Goal: Information Seeking & Learning: Learn about a topic

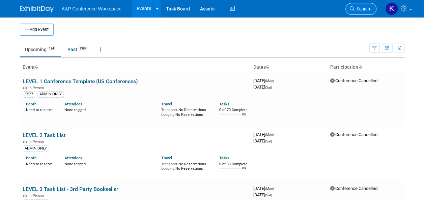
click at [360, 11] on link "Search" at bounding box center [360, 9] width 31 height 12
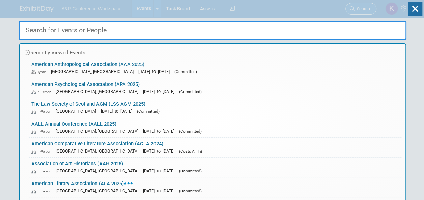
paste input "ICAEW"
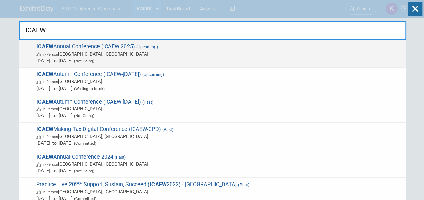
type input "ICAEW"
click at [109, 47] on span "ICAEW Annual Conference (ICAEW 2025) (Upcoming) In-Person London, United Kingdo…" at bounding box center [218, 53] width 368 height 21
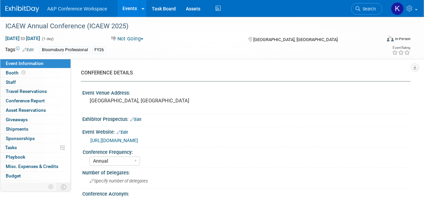
select select "Annual"
select select "Level 2"
select select "In-Person Booth"
select select "Tax & Accounting"
select select "Bloomsbury Professional"
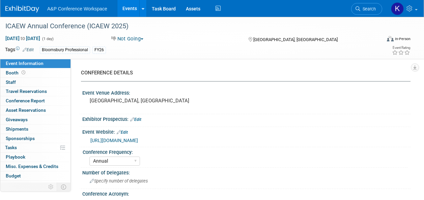
select select "Matt Hambridge"
select select "Louise Morgan"
select select "Networking/Commissioning"
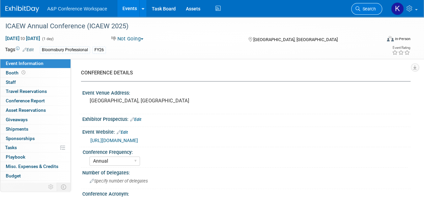
click at [363, 10] on span "Search" at bounding box center [368, 8] width 16 height 5
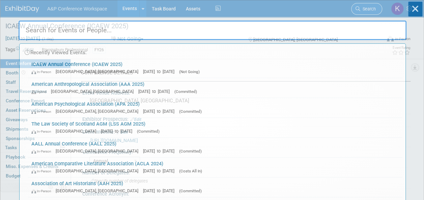
paste input "IKBW"
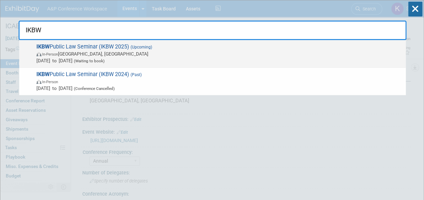
type input "IKBW"
click at [97, 60] on span "Jan 30, 2026 to Jan 30, 2026 (Waiting to book)" at bounding box center [219, 60] width 366 height 7
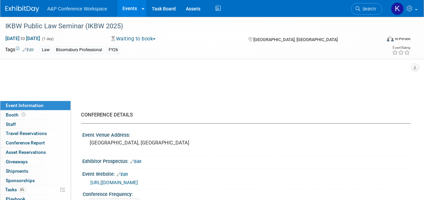
select select "Annual"
select select "Level 3"
select select "Ed Kit"
select select "Law"
select select "Bloomsbury Professional"
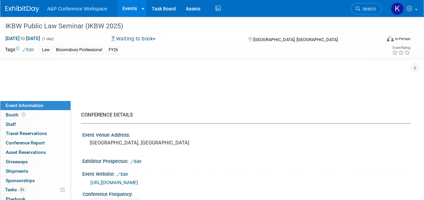
select select "Matt Hambridge"
select select "Louise Morgan"
select select "Networking/Commissioning"
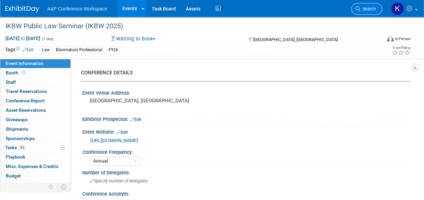
click at [355, 8] on icon at bounding box center [357, 8] width 5 height 5
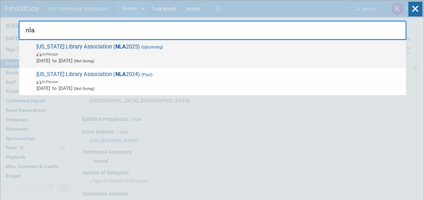
type input "nla"
click at [262, 51] on span "In-Person" at bounding box center [219, 54] width 366 height 7
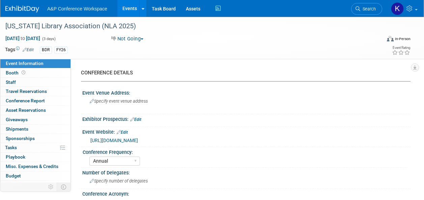
select select "Annual"
select select "Level 2"
select select "In-Person Booth"
select select "Schools"
select select "Bloomsbury Digital Resources"
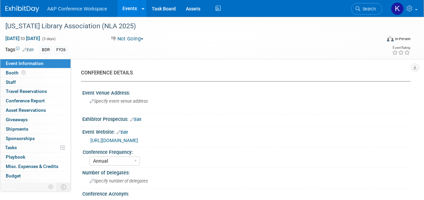
select select "[PERSON_NAME]"
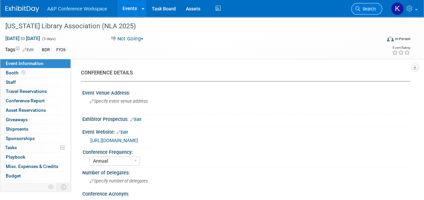
click at [366, 9] on span "Search" at bounding box center [368, 8] width 16 height 5
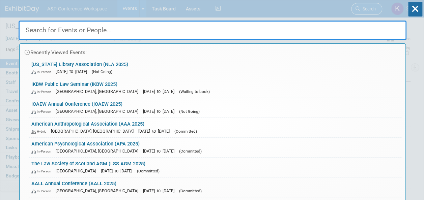
paste input "ICAEW"
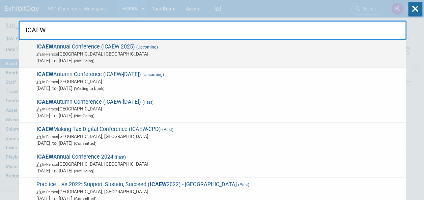
type input "ICAEW"
click at [67, 49] on span "ICAEW Annual Conference (ICAEW 2025) (Upcoming) In-Person [GEOGRAPHIC_DATA], [G…" at bounding box center [218, 53] width 368 height 21
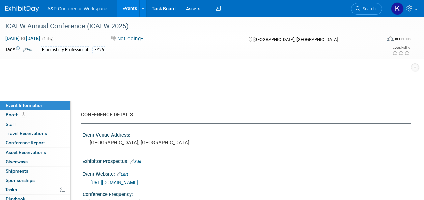
select select "Annual"
select select "Level 2"
select select "In-Person Booth"
select select "Tax & Accounting"
select select "Bloomsbury Professional"
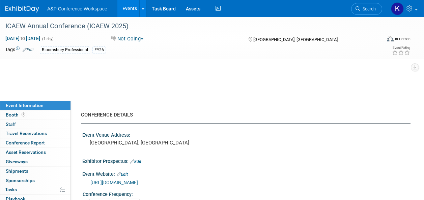
select select "[PERSON_NAME]"
select select "Networking/Commissioning"
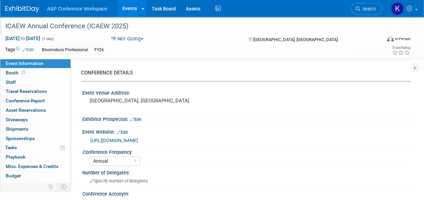
drag, startPoint x: 136, startPoint y: 25, endPoint x: 36, endPoint y: 27, distance: 100.1
click at [36, 27] on div "ICAEW Annual Conference (ICAEW 2025)" at bounding box center [189, 26] width 373 height 12
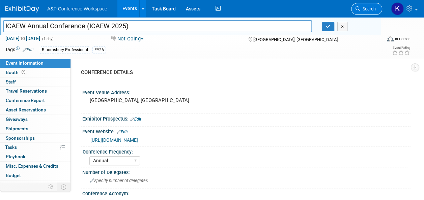
click at [374, 8] on span "Search" at bounding box center [368, 8] width 16 height 5
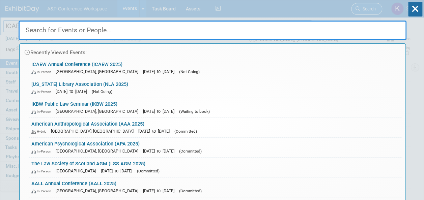
paste input "IKBW"
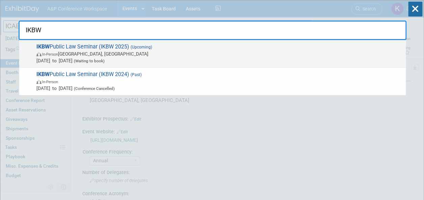
type input "IKBW"
click at [136, 53] on span "In-Person London, United Kingdom" at bounding box center [219, 54] width 366 height 7
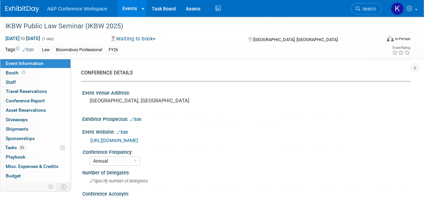
select select "Annual"
select select "Level 3"
select select "Ed Kit"
select select "Law"
select select "Bloomsbury Professional"
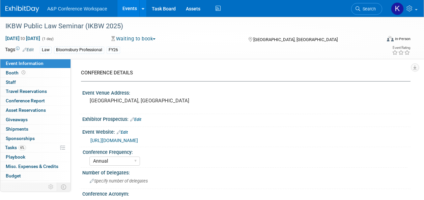
select select "[PERSON_NAME]"
select select "Networking/Commissioning"
